Goal: Task Accomplishment & Management: Use online tool/utility

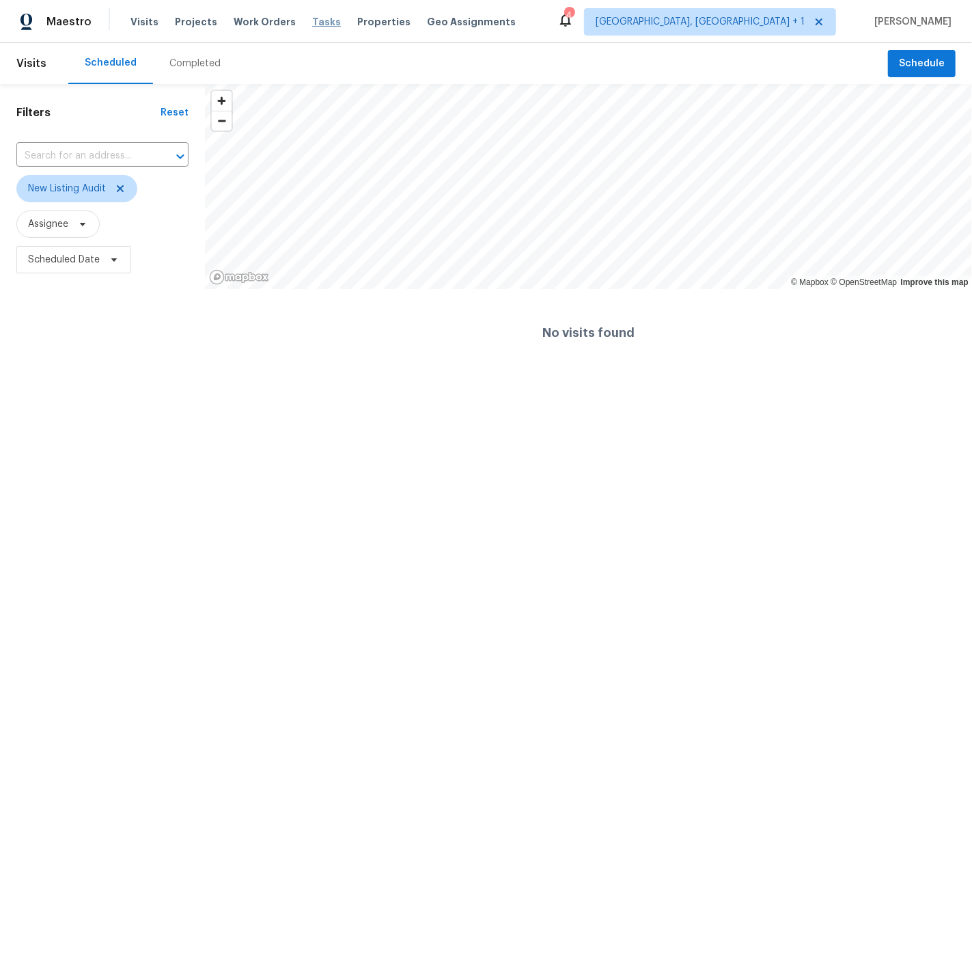
click at [312, 23] on span "Tasks" at bounding box center [326, 22] width 29 height 10
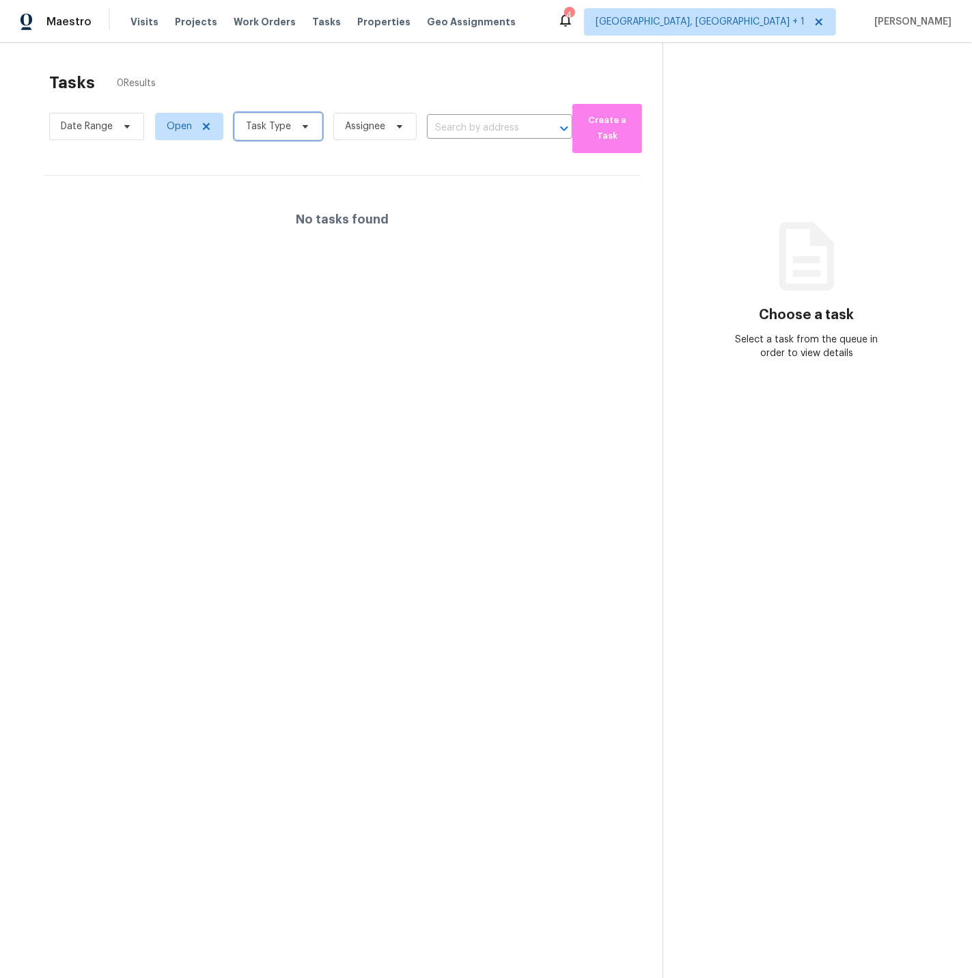
click at [258, 124] on span "Task Type" at bounding box center [268, 127] width 45 height 14
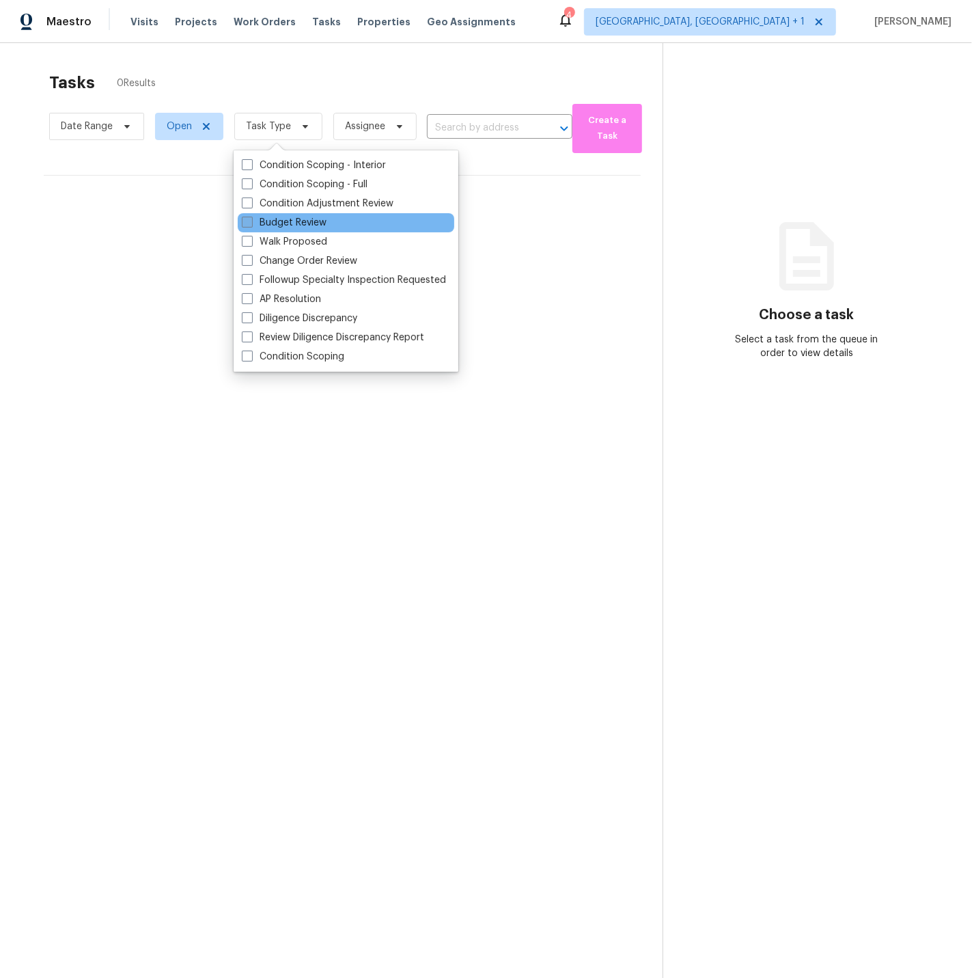
click at [247, 219] on span at bounding box center [247, 222] width 11 height 11
click at [247, 219] on input "Budget Review" at bounding box center [246, 220] width 9 height 9
checkbox input "true"
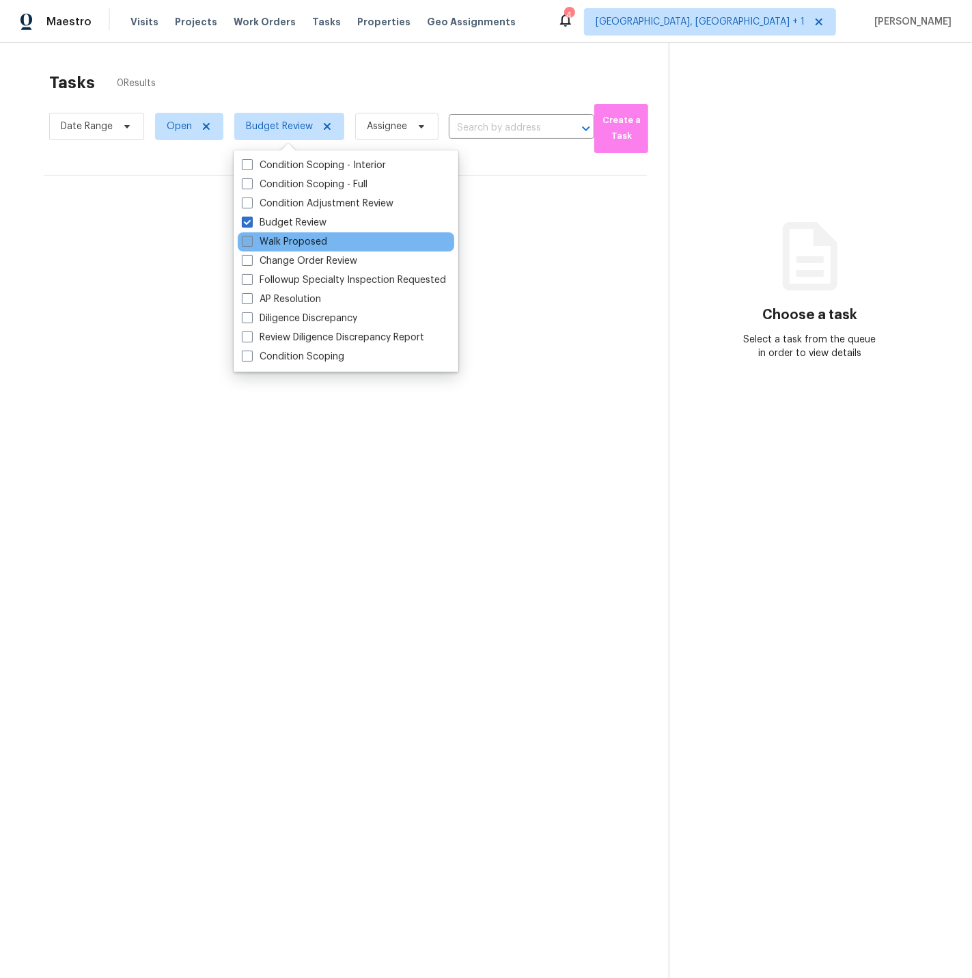
click at [250, 241] on span at bounding box center [247, 241] width 11 height 11
click at [250, 241] on input "Walk Proposed" at bounding box center [246, 239] width 9 height 9
checkbox input "true"
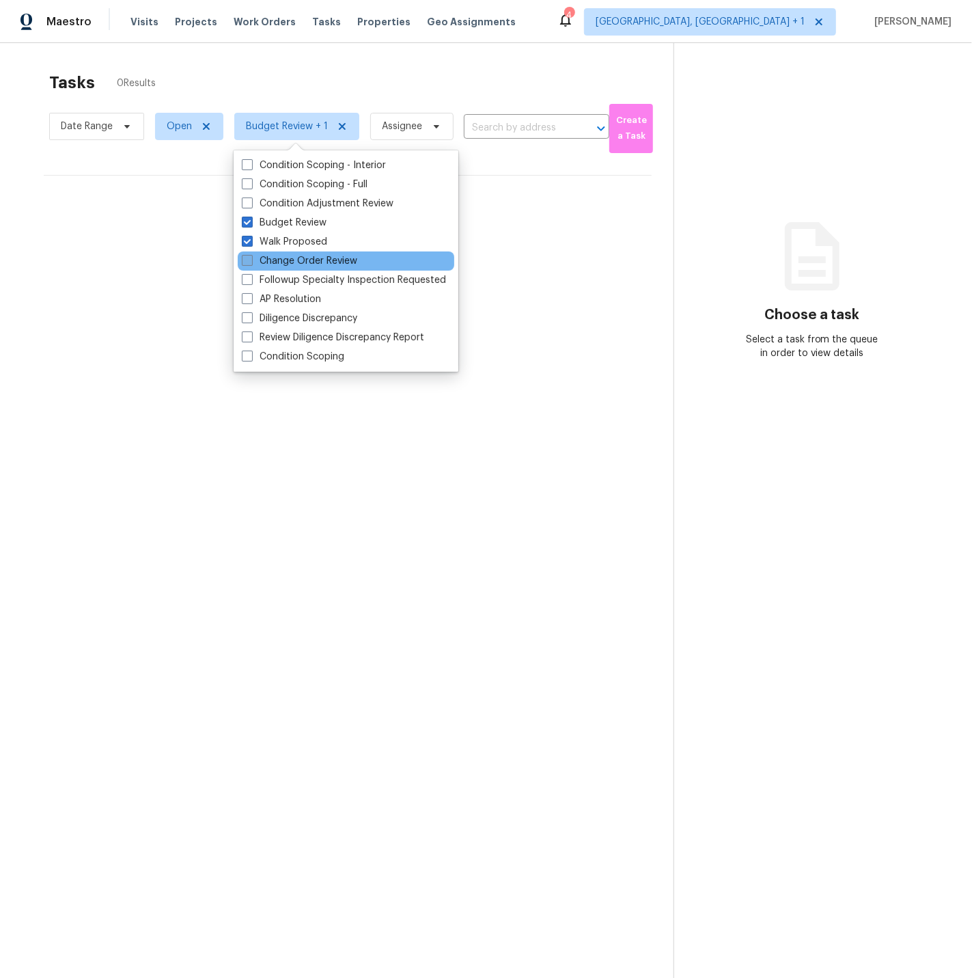
click at [249, 260] on span at bounding box center [247, 260] width 11 height 11
click at [249, 260] on input "Change Order Review" at bounding box center [246, 258] width 9 height 9
checkbox input "true"
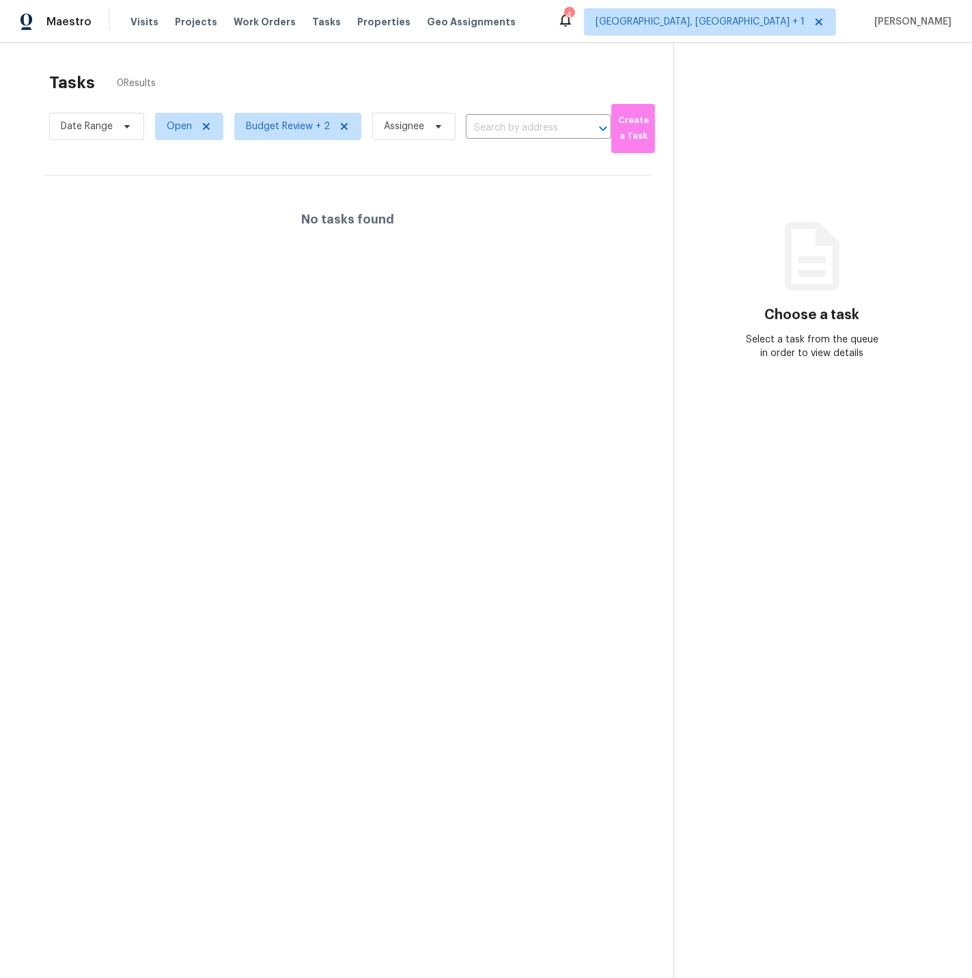
click at [129, 498] on section "Tasks 0 Results Date Range Open Budget Review + 2 Assignee ​ Create a Task No t…" at bounding box center [348, 543] width 652 height 956
click at [169, 126] on span "Open" at bounding box center [179, 127] width 25 height 14
click at [191, 187] on label "Closed" at bounding box center [187, 185] width 49 height 14
click at [172, 187] on input "Closed" at bounding box center [167, 182] width 9 height 9
checkbox input "true"
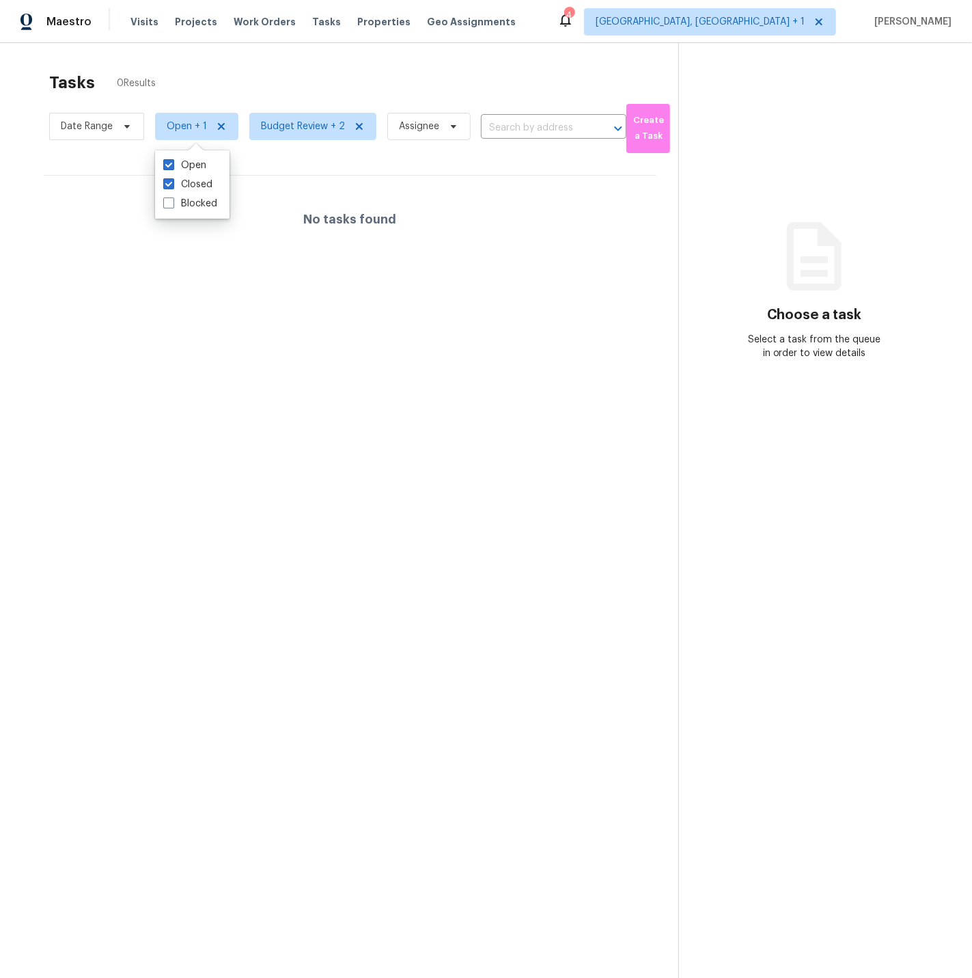
click at [394, 187] on div "No tasks found" at bounding box center [350, 219] width 613 height 87
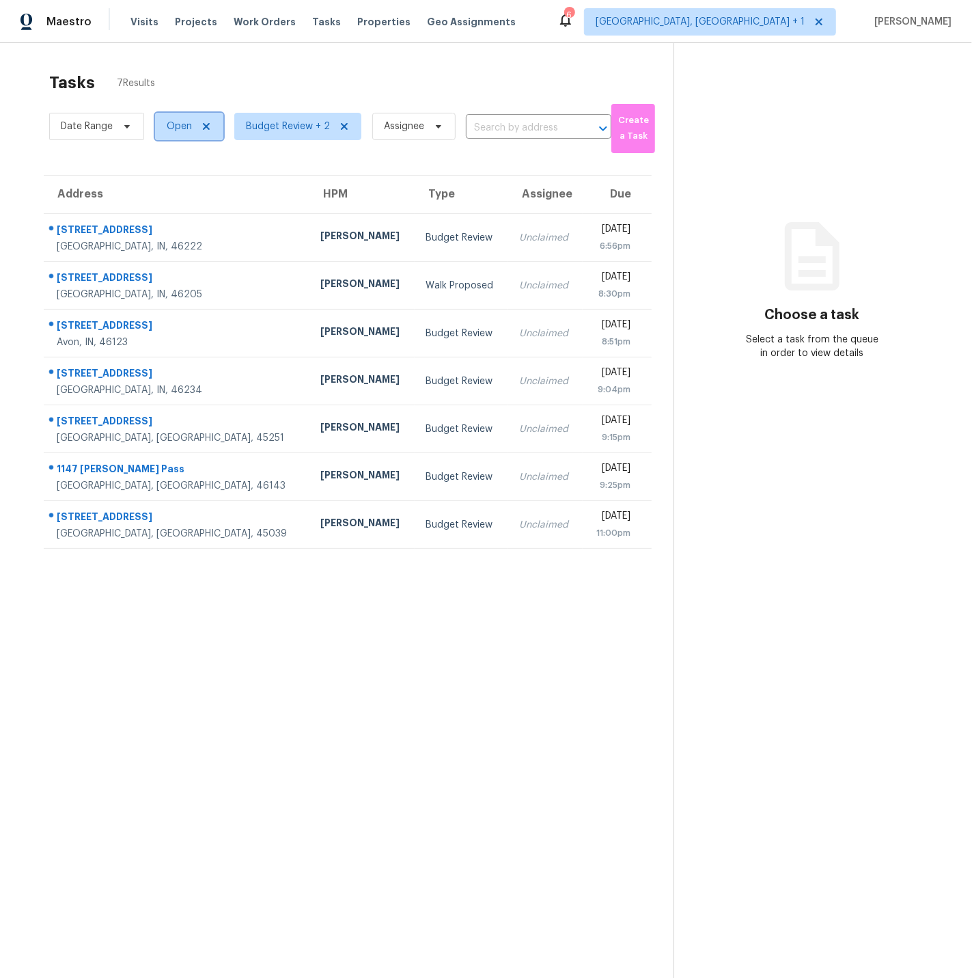
click at [174, 127] on span "Open" at bounding box center [179, 127] width 25 height 14
click at [273, 158] on section "Tasks 7 Results Date Range Open Budget Review + 2 Assignee ​ Create a Task Addr…" at bounding box center [348, 543] width 652 height 956
click at [271, 125] on span "Budget Review + 2" at bounding box center [288, 127] width 84 height 14
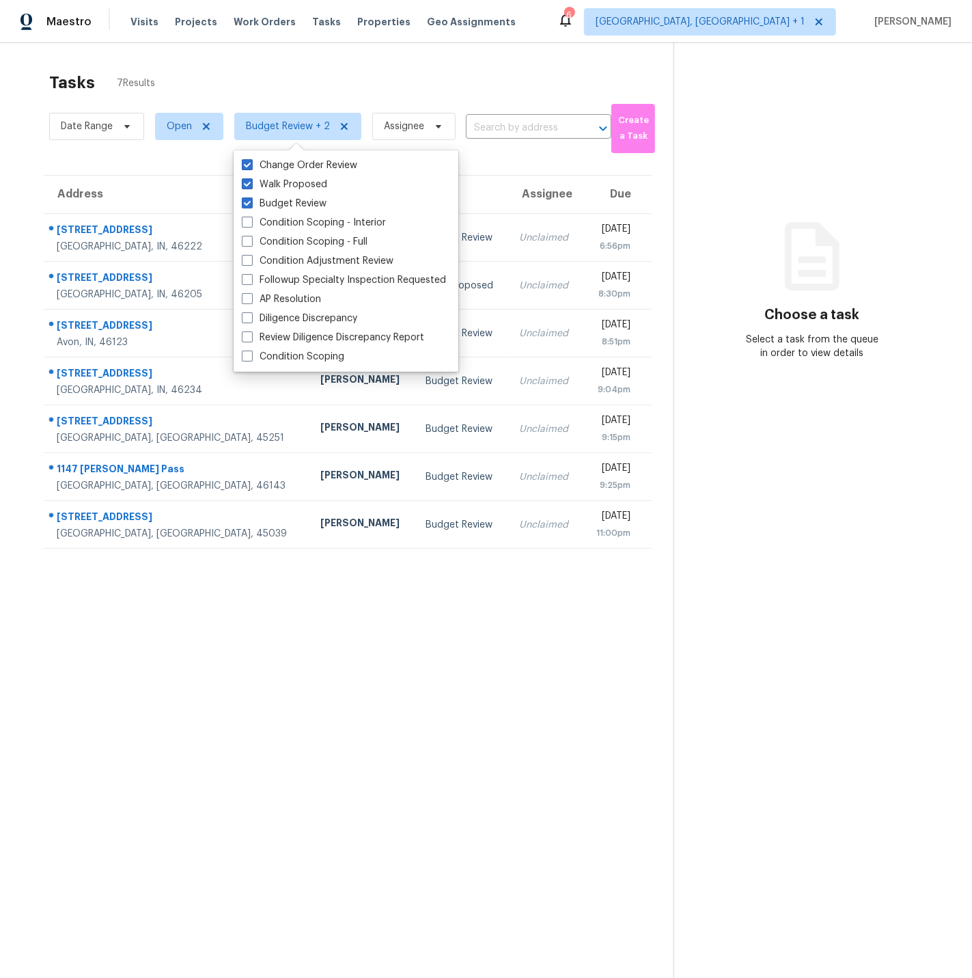
click at [180, 150] on div "Date Range Open Budget Review + 2 Assignee ​" at bounding box center [330, 126] width 562 height 53
